Goal: Check status: Check status

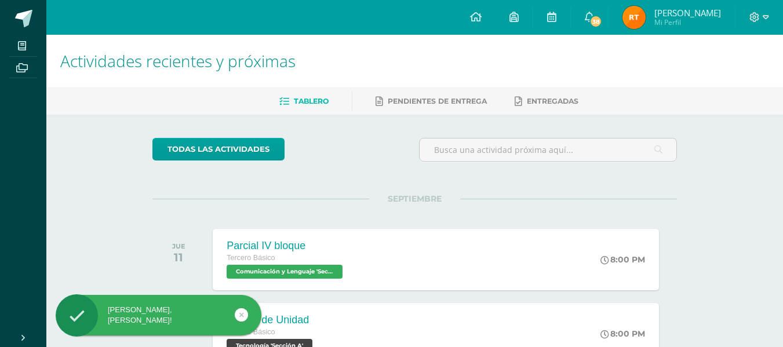
click at [644, 28] on span "Rosa Fabiola Lis Mi Perfil" at bounding box center [671, 17] width 103 height 23
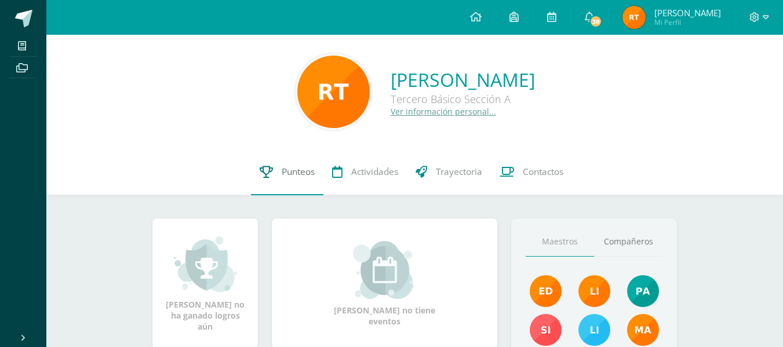
click at [277, 173] on link "Punteos" at bounding box center [287, 172] width 72 height 46
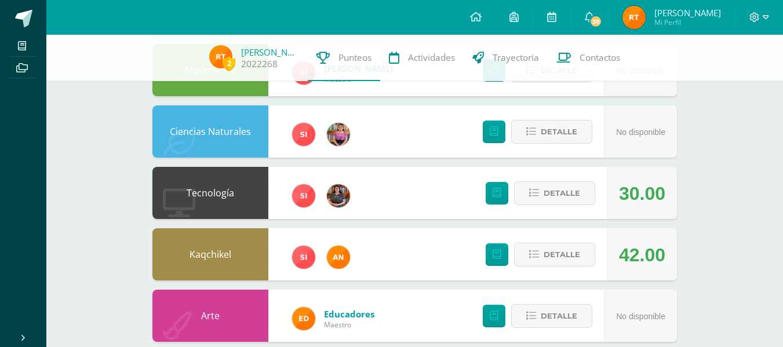
scroll to position [201, 0]
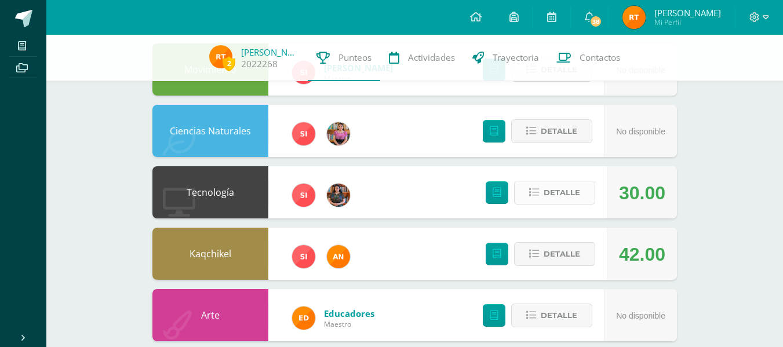
click at [570, 199] on span "Detalle" at bounding box center [562, 192] width 37 height 21
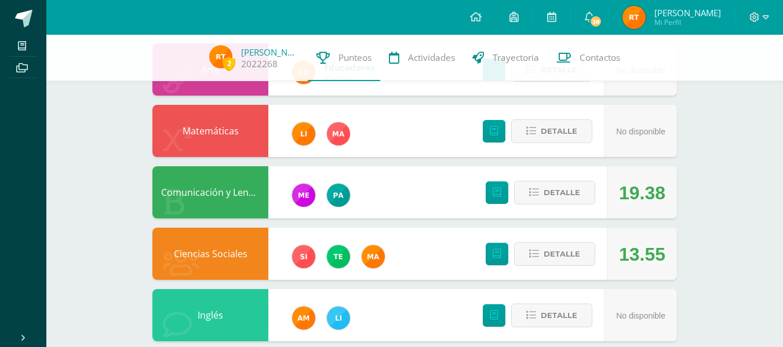
scroll to position [759, 0]
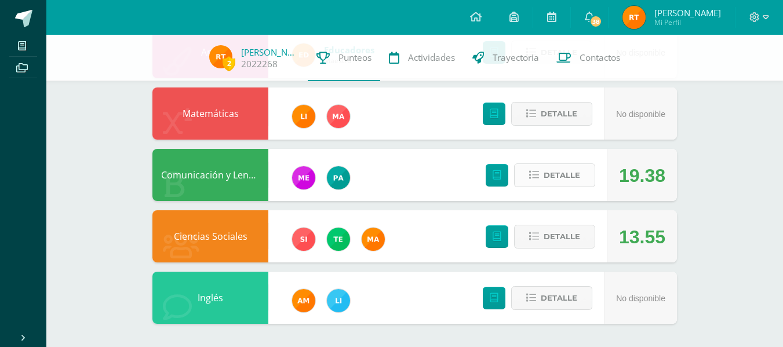
click at [555, 171] on span "Detalle" at bounding box center [562, 175] width 37 height 21
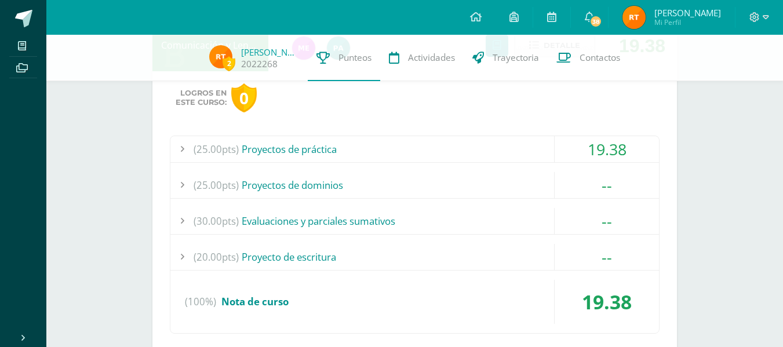
scroll to position [889, 0]
click at [415, 151] on div "(25.00pts) Proyectos de práctica" at bounding box center [414, 149] width 489 height 26
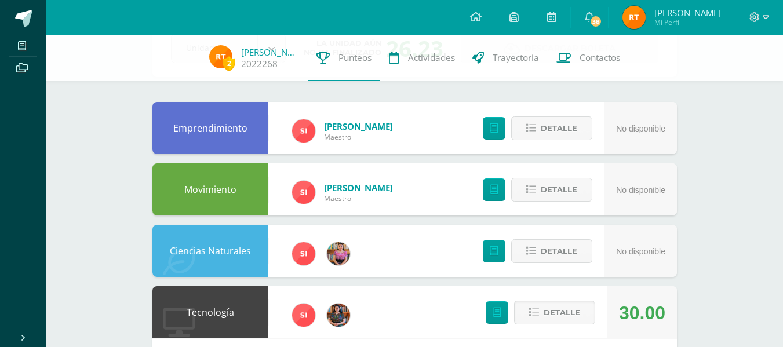
scroll to position [0, 0]
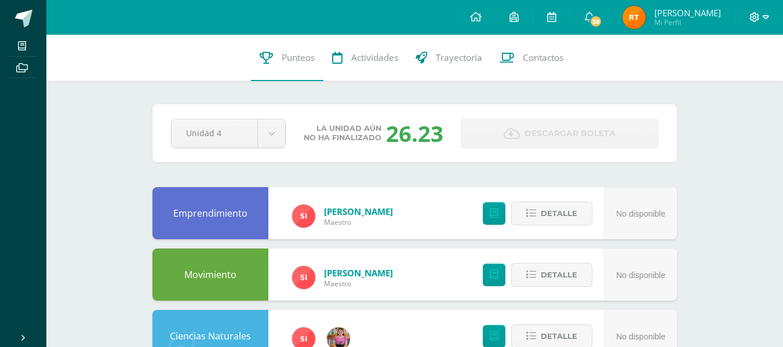
click at [757, 19] on icon at bounding box center [755, 17] width 10 height 10
click at [719, 79] on span "Cerrar sesión" at bounding box center [729, 78] width 52 height 11
